Goal: Entertainment & Leisure: Consume media (video, audio)

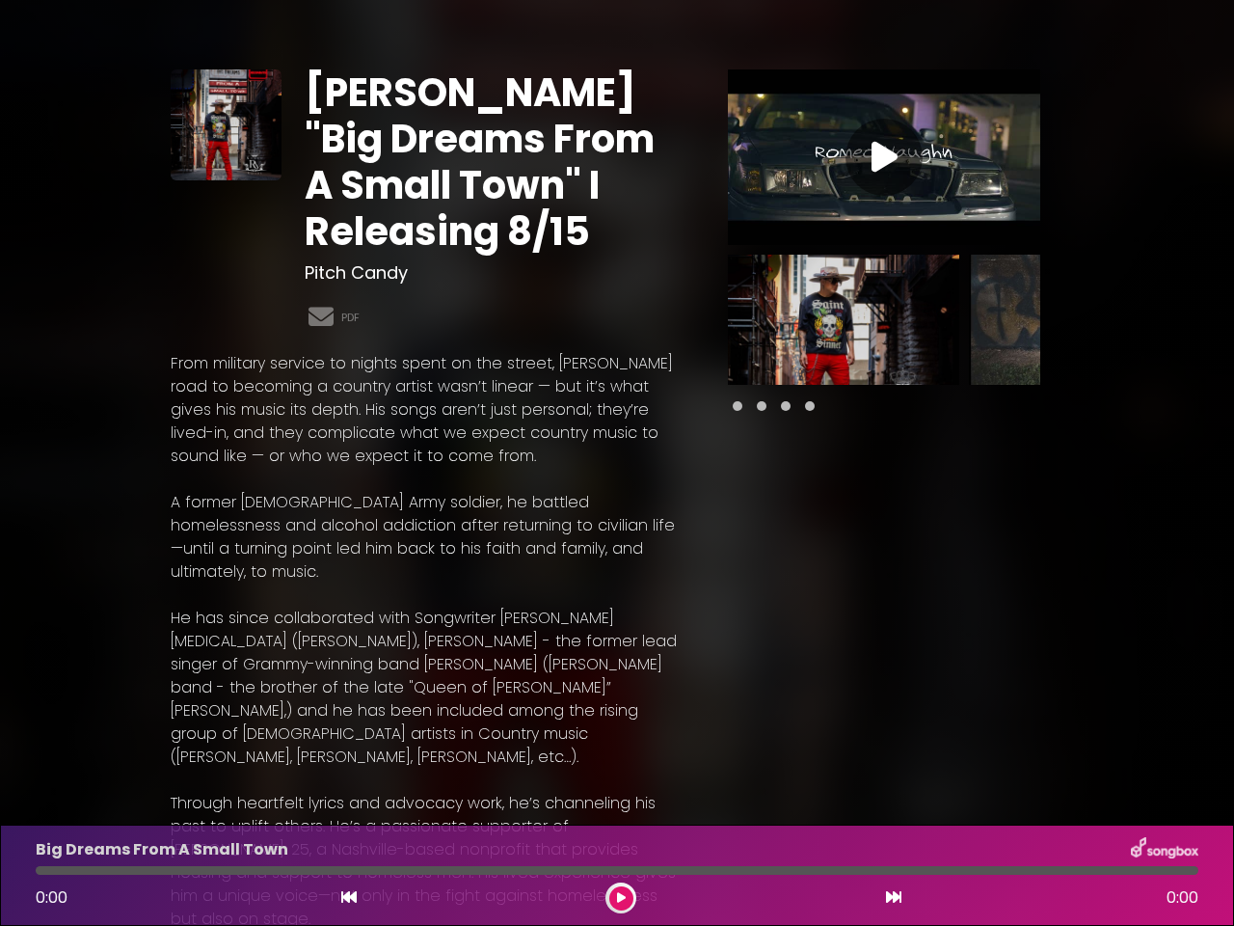
click at [617, 463] on p "From military service to nights spent on the street, [PERSON_NAME] road to beco…" at bounding box center [426, 410] width 511 height 116
click at [884, 157] on icon at bounding box center [885, 157] width 26 height 35
click at [0, 0] on div "Pause Play % buffered 00:00 00:00 00:00 Exit fullscreen Enter fullscreen Play ❮…" at bounding box center [0, 0] width 0 height 0
click at [1222, 319] on div "[PERSON_NAME] "Big Dreams From A Small Town" I Releasing 8/15 Pitch Candy PDF" at bounding box center [617, 781] width 1234 height 1516
click at [349, 898] on icon at bounding box center [348, 896] width 15 height 15
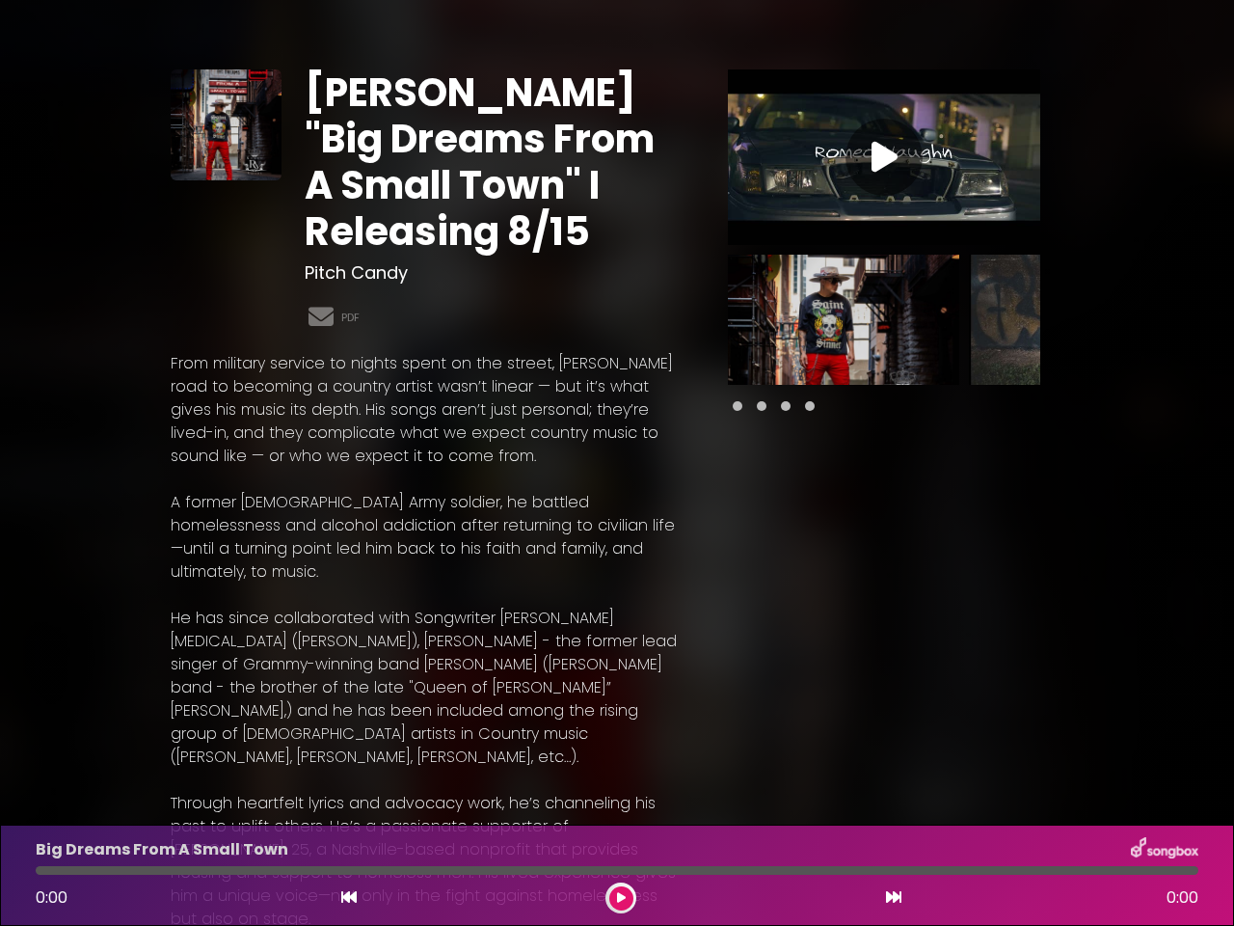
click at [621, 898] on icon at bounding box center [621, 898] width 9 height 12
click at [894, 898] on icon at bounding box center [893, 896] width 15 height 15
